Goal: Navigation & Orientation: Find specific page/section

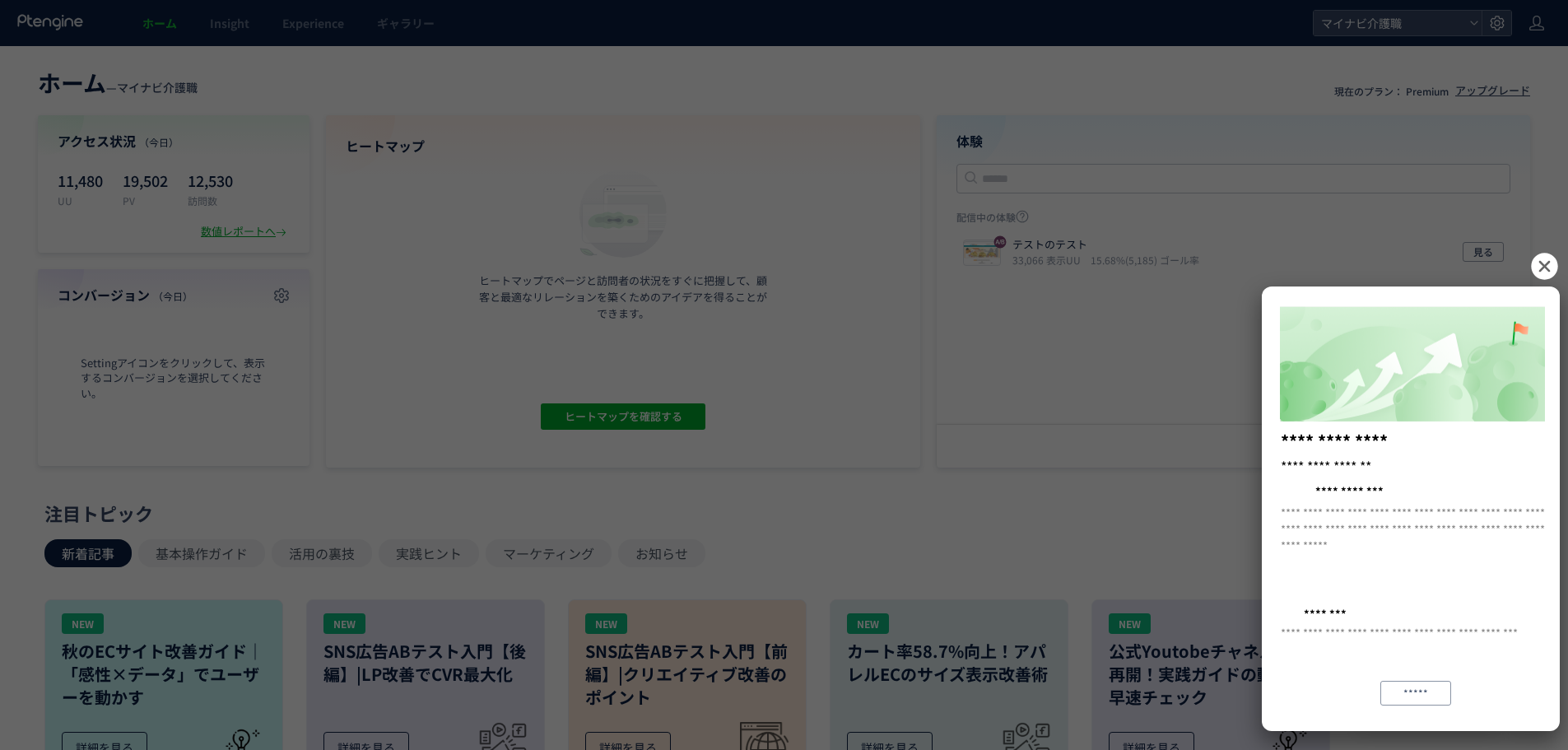
click at [1547, 270] on icon at bounding box center [1545, 266] width 30 height 30
